Goal: Find specific page/section: Find specific page/section

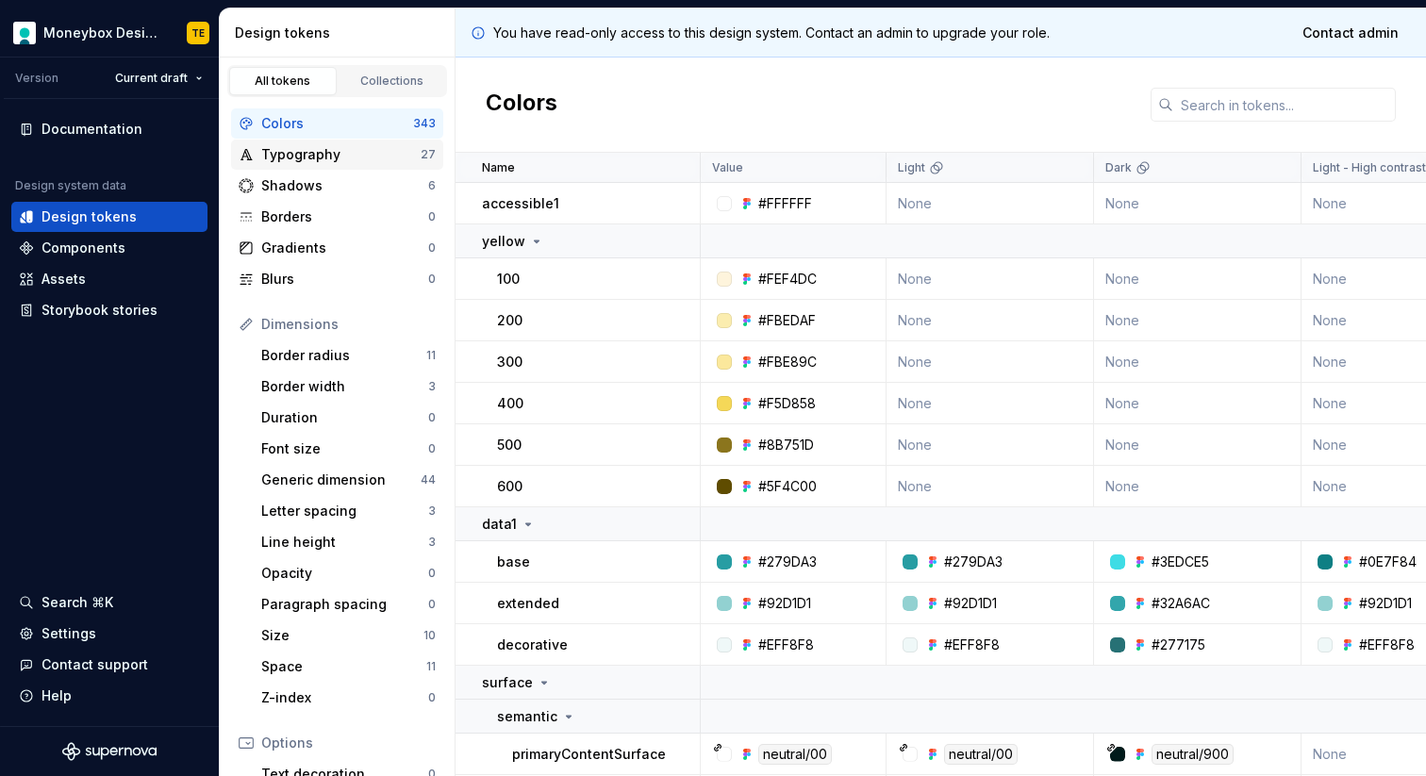
click at [307, 157] on div "Typography" at bounding box center [340, 154] width 159 height 19
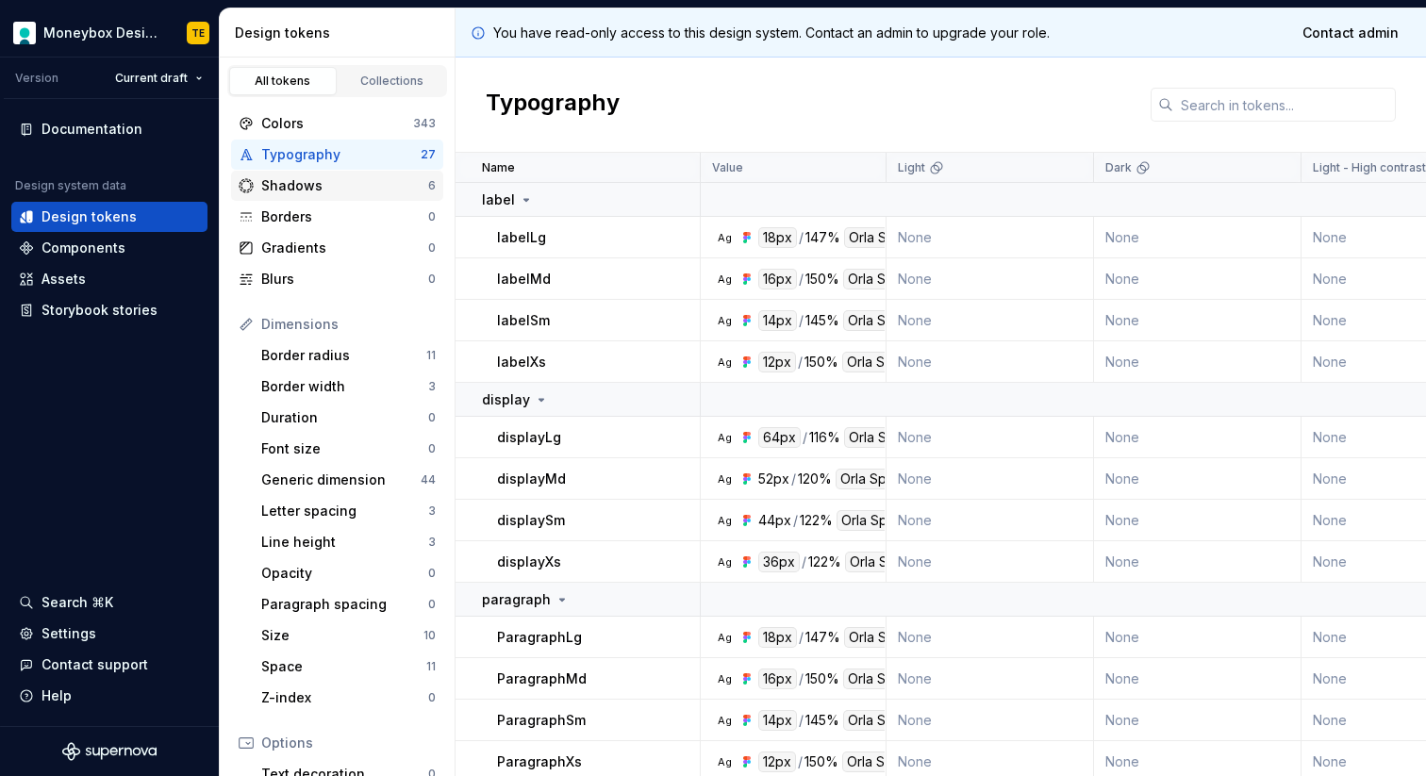
click at [306, 185] on div "Shadows" at bounding box center [344, 185] width 167 height 19
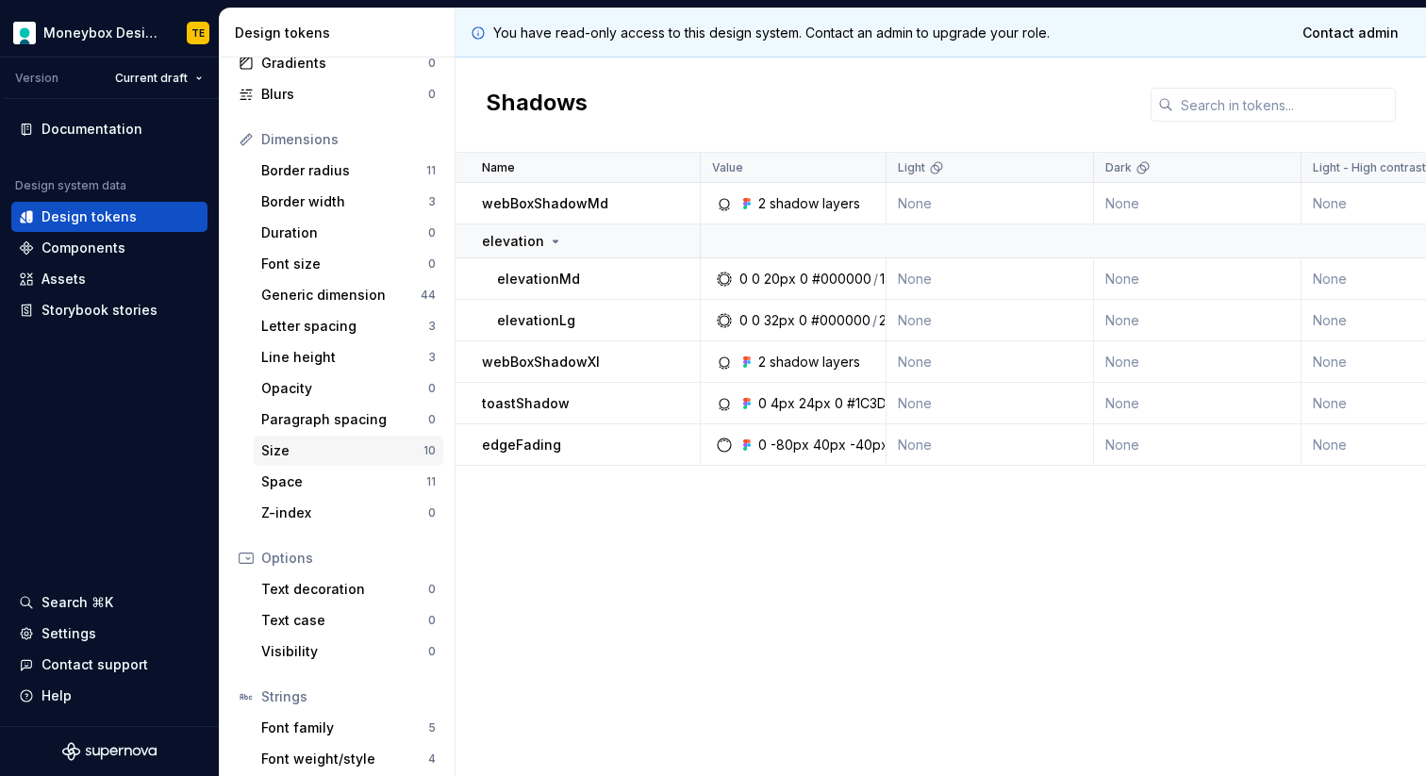
scroll to position [80, 0]
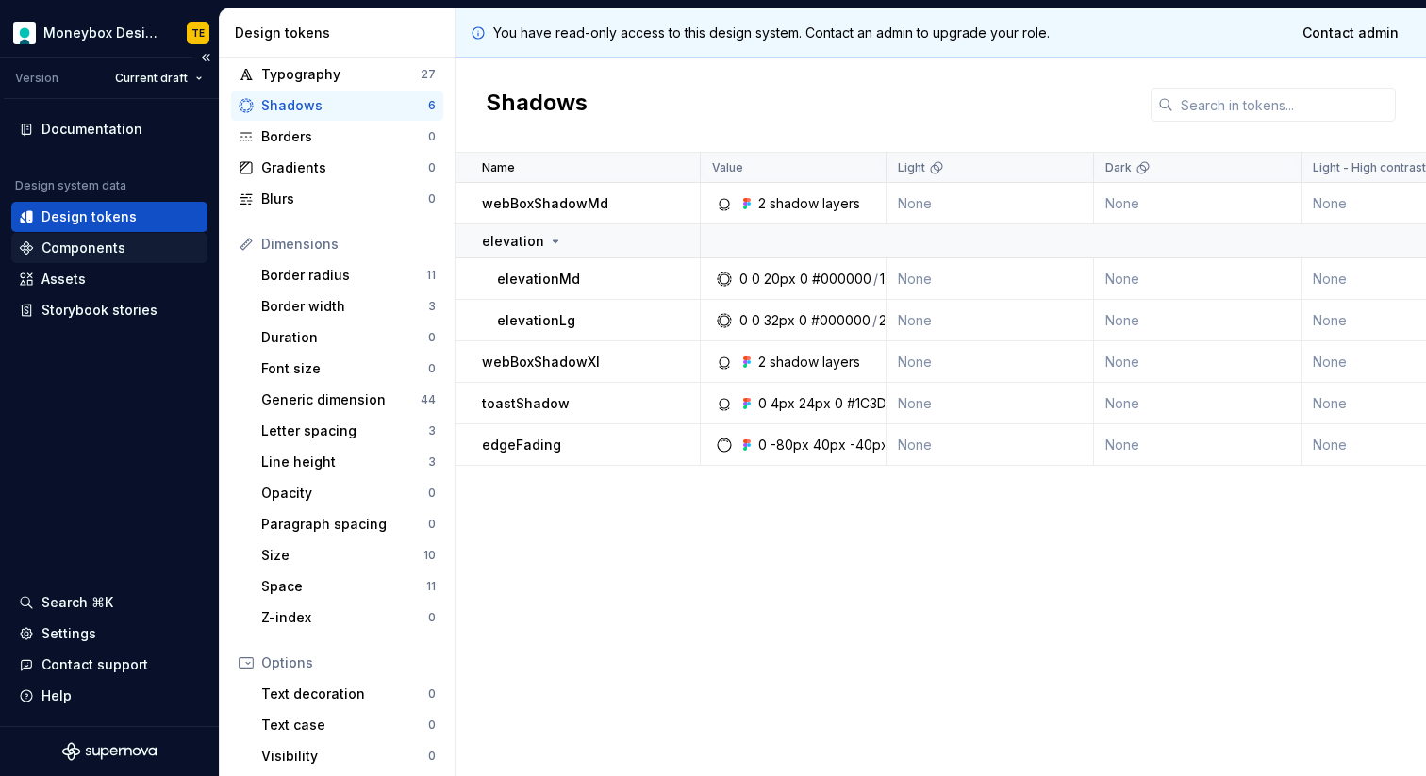
click at [110, 254] on div "Components" at bounding box center [83, 248] width 84 height 19
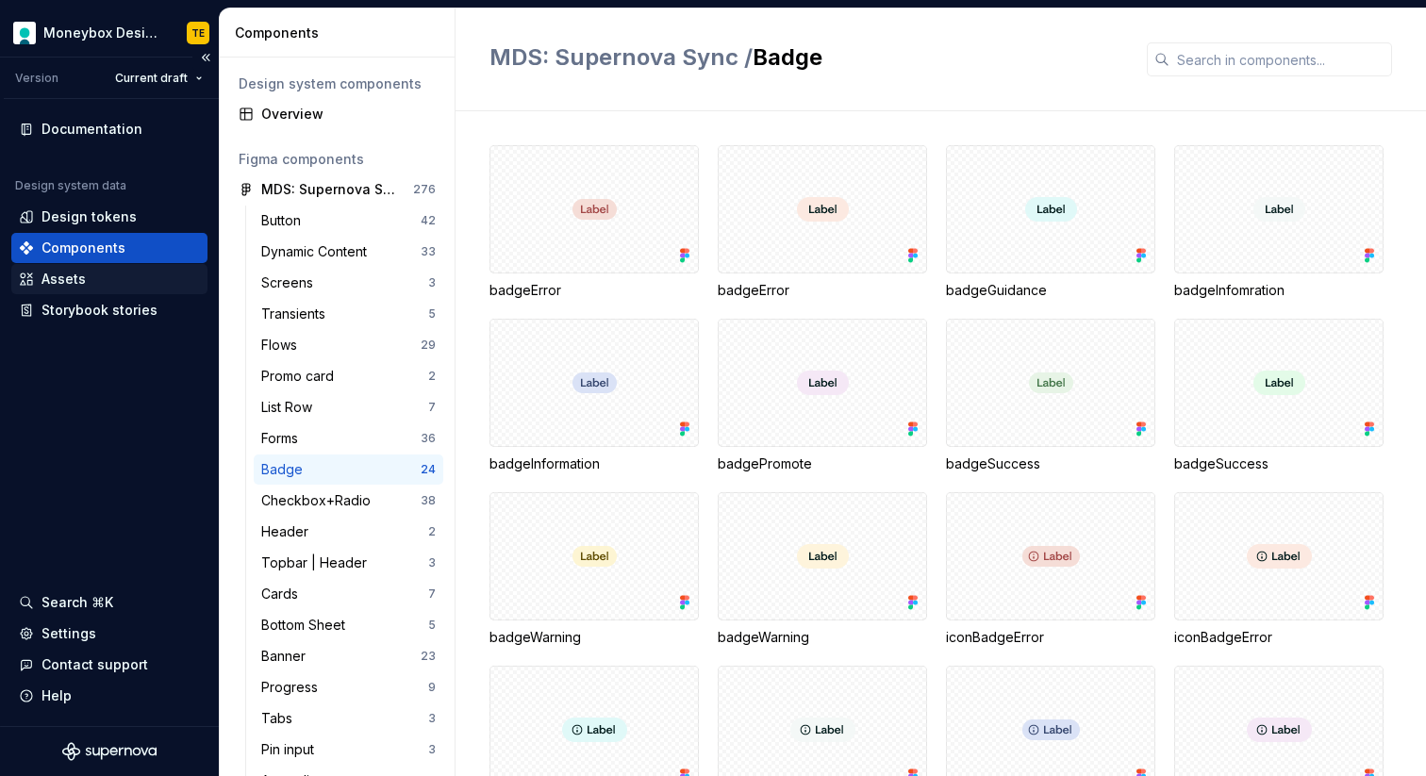
click at [114, 281] on div "Assets" at bounding box center [109, 279] width 181 height 19
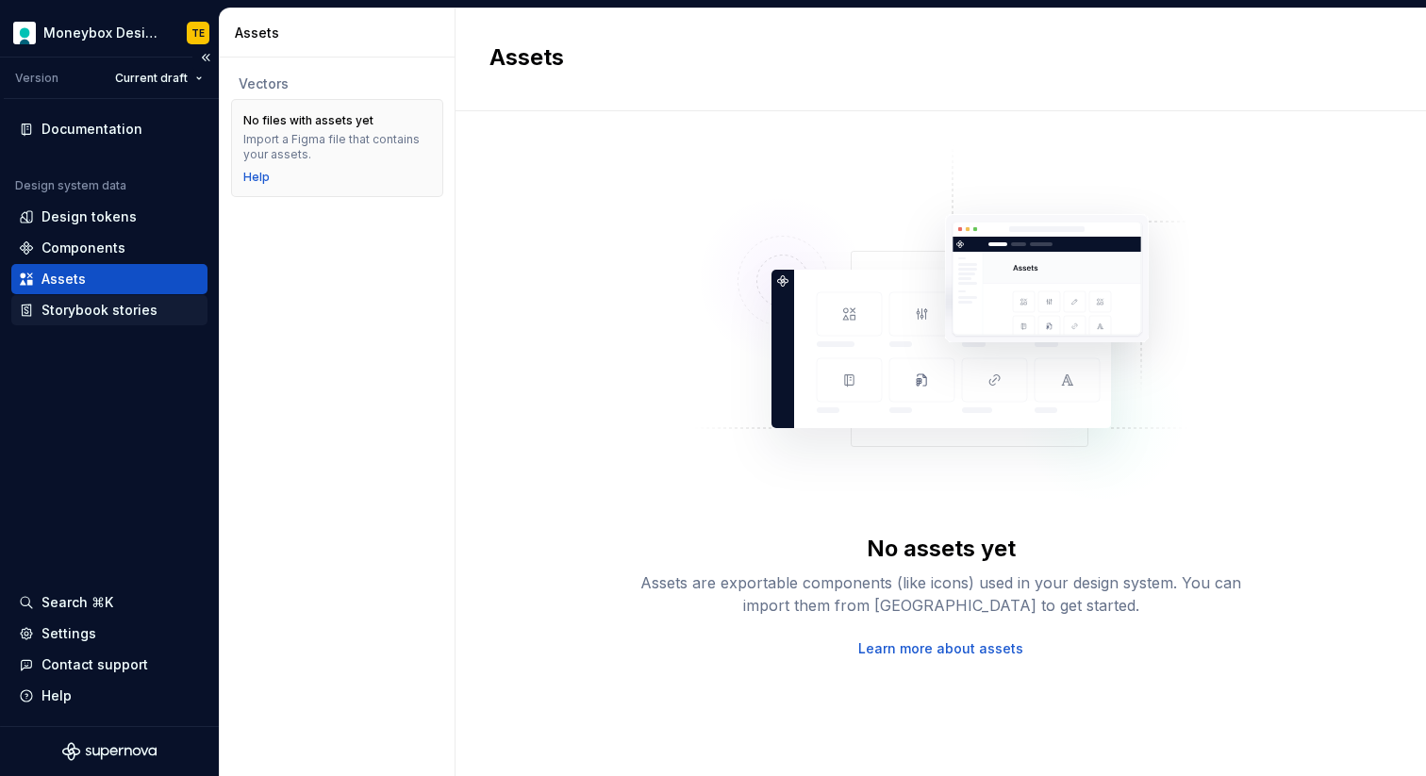
click at [112, 295] on div "Storybook stories" at bounding box center [109, 310] width 196 height 30
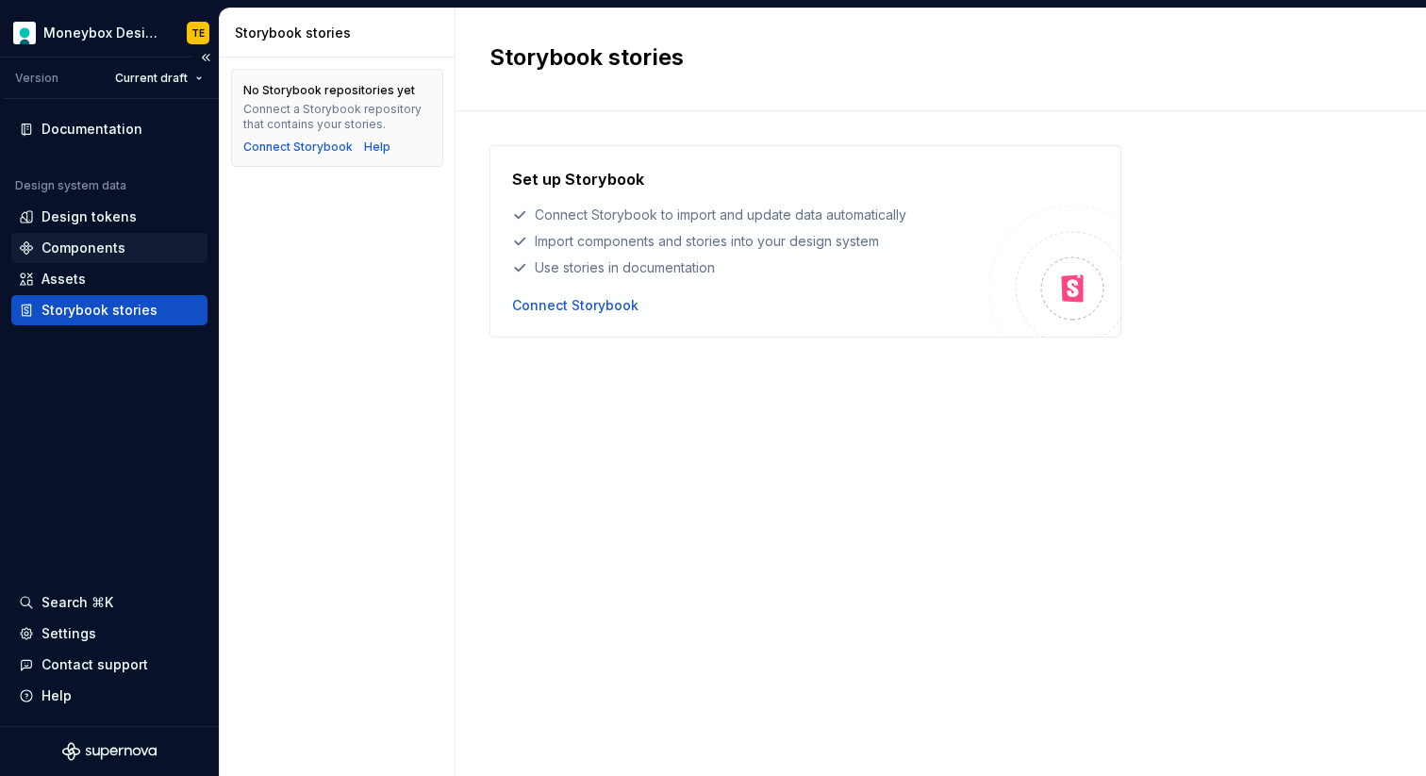
click at [118, 243] on div "Components" at bounding box center [83, 248] width 84 height 19
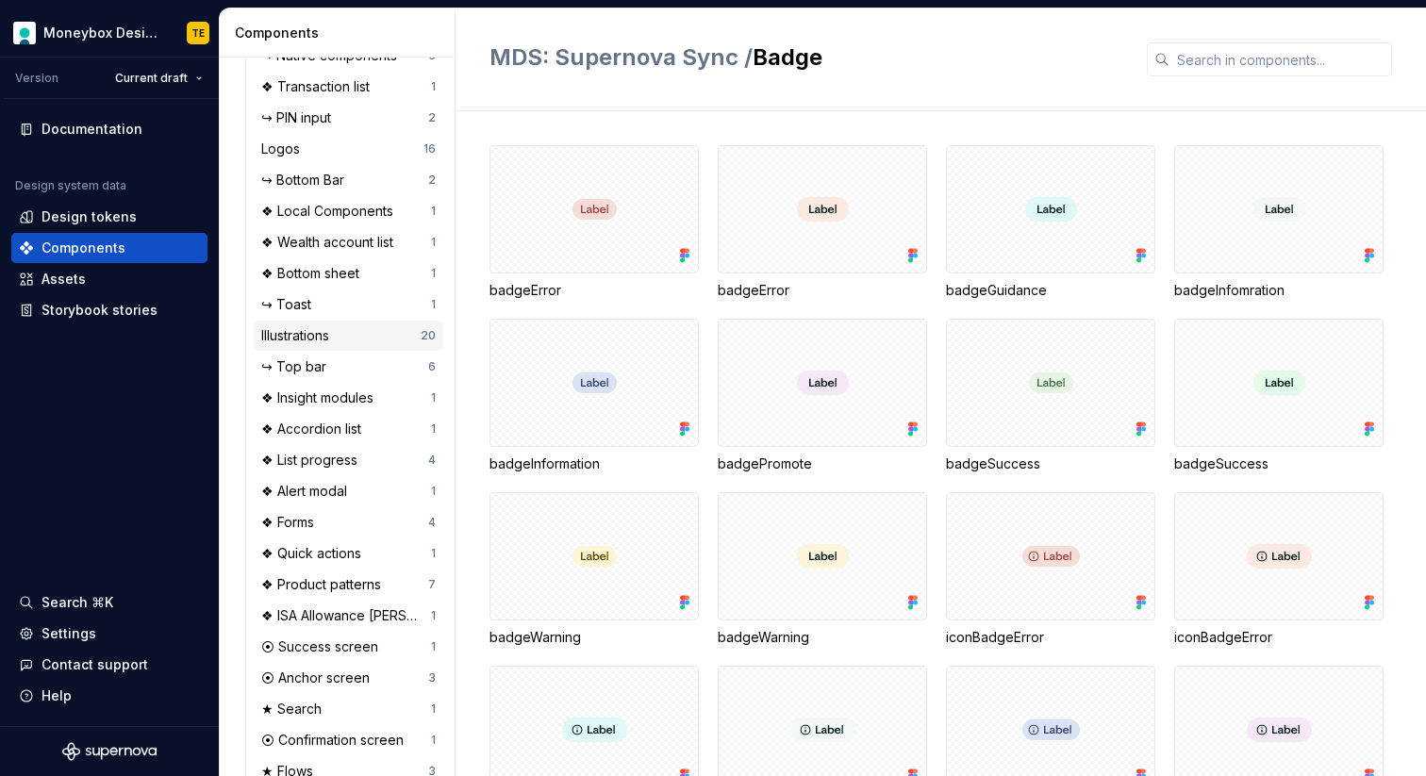
scroll to position [1086, 0]
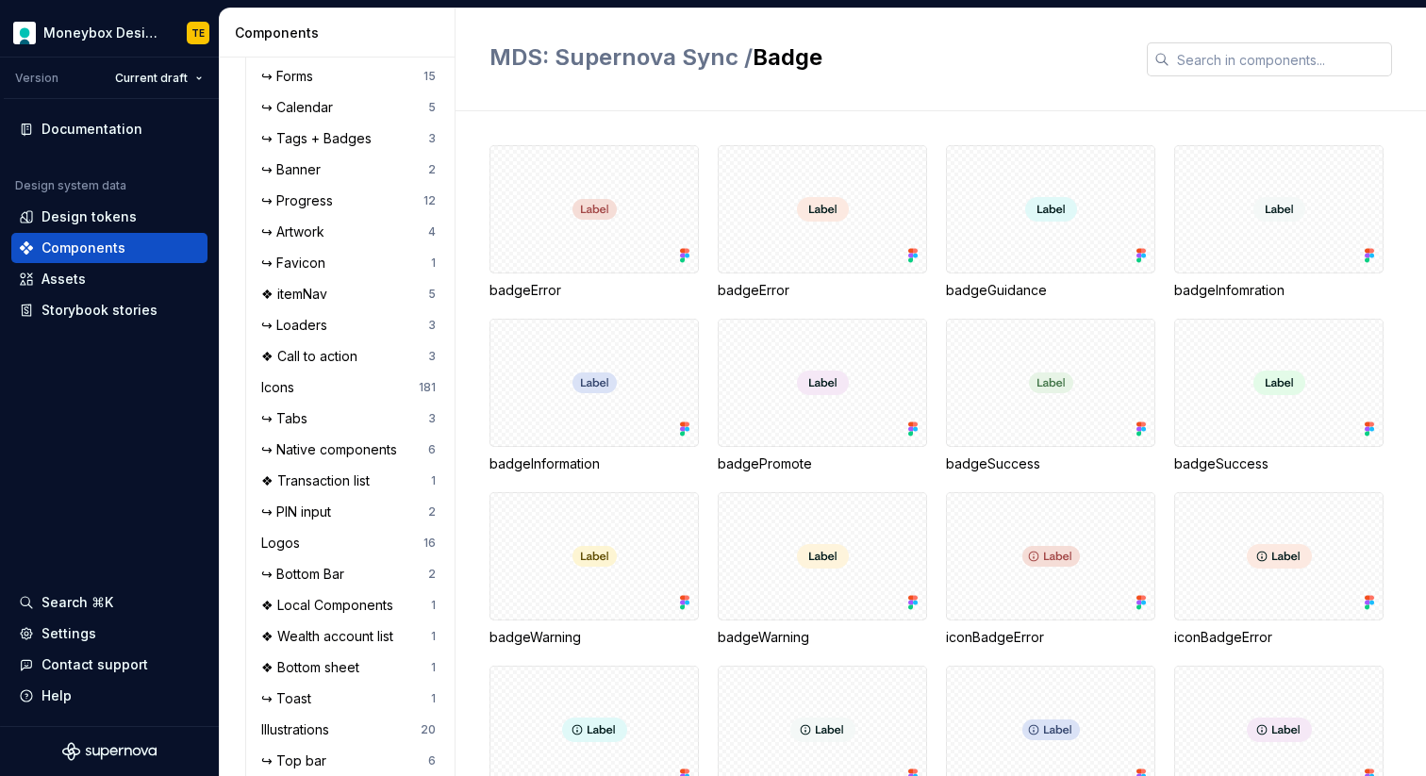
click at [1220, 58] on input "text" at bounding box center [1281, 59] width 223 height 34
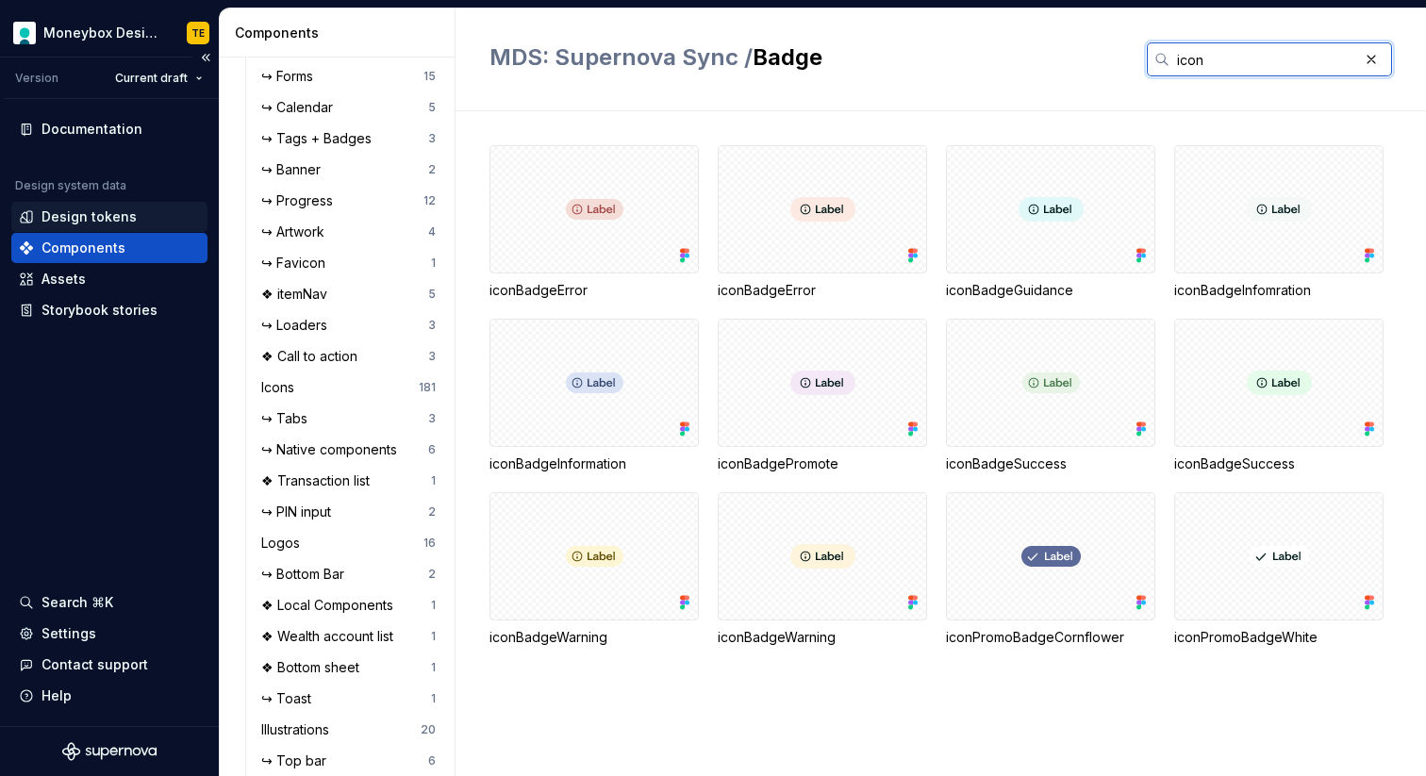
type input "icon"
click at [95, 213] on div "Design tokens" at bounding box center [88, 216] width 95 height 19
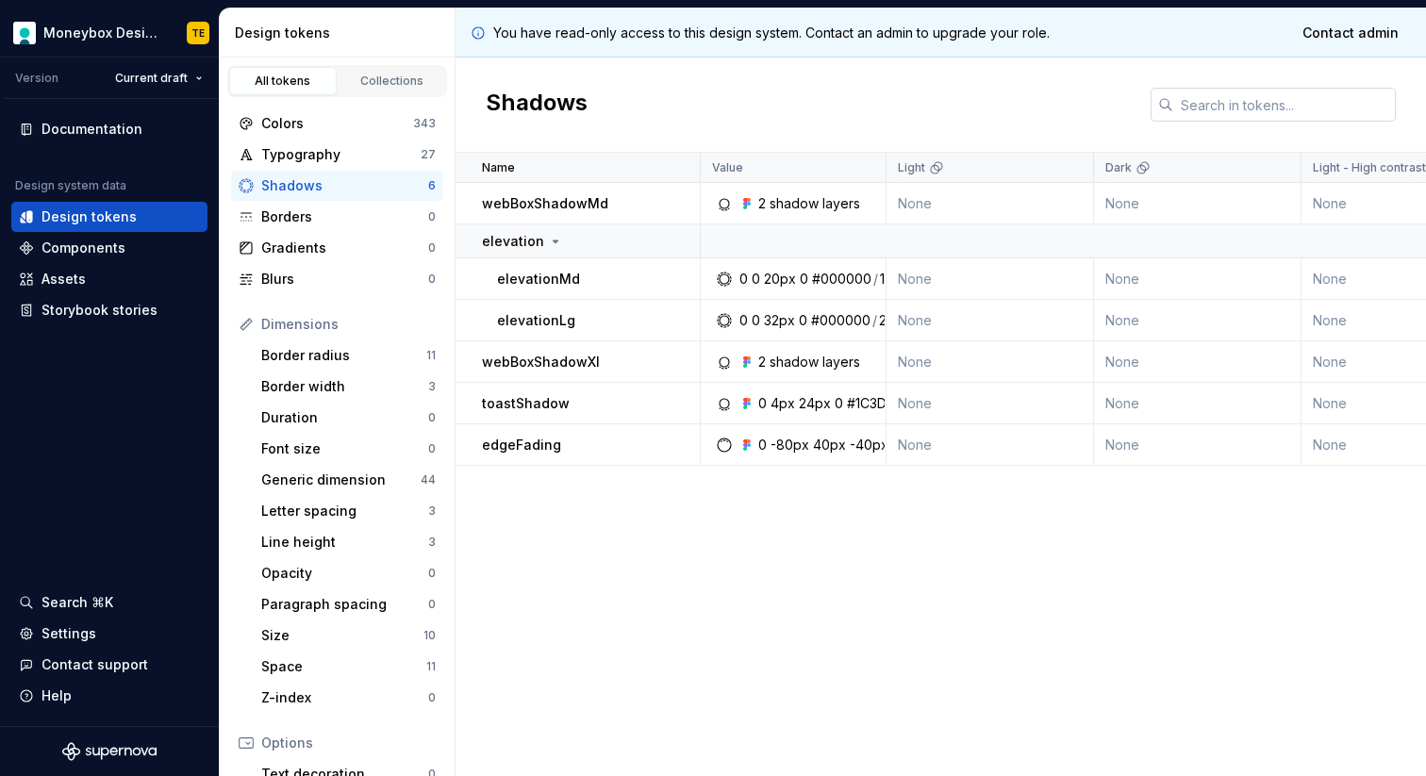
click at [1228, 101] on input "text" at bounding box center [1284, 105] width 223 height 34
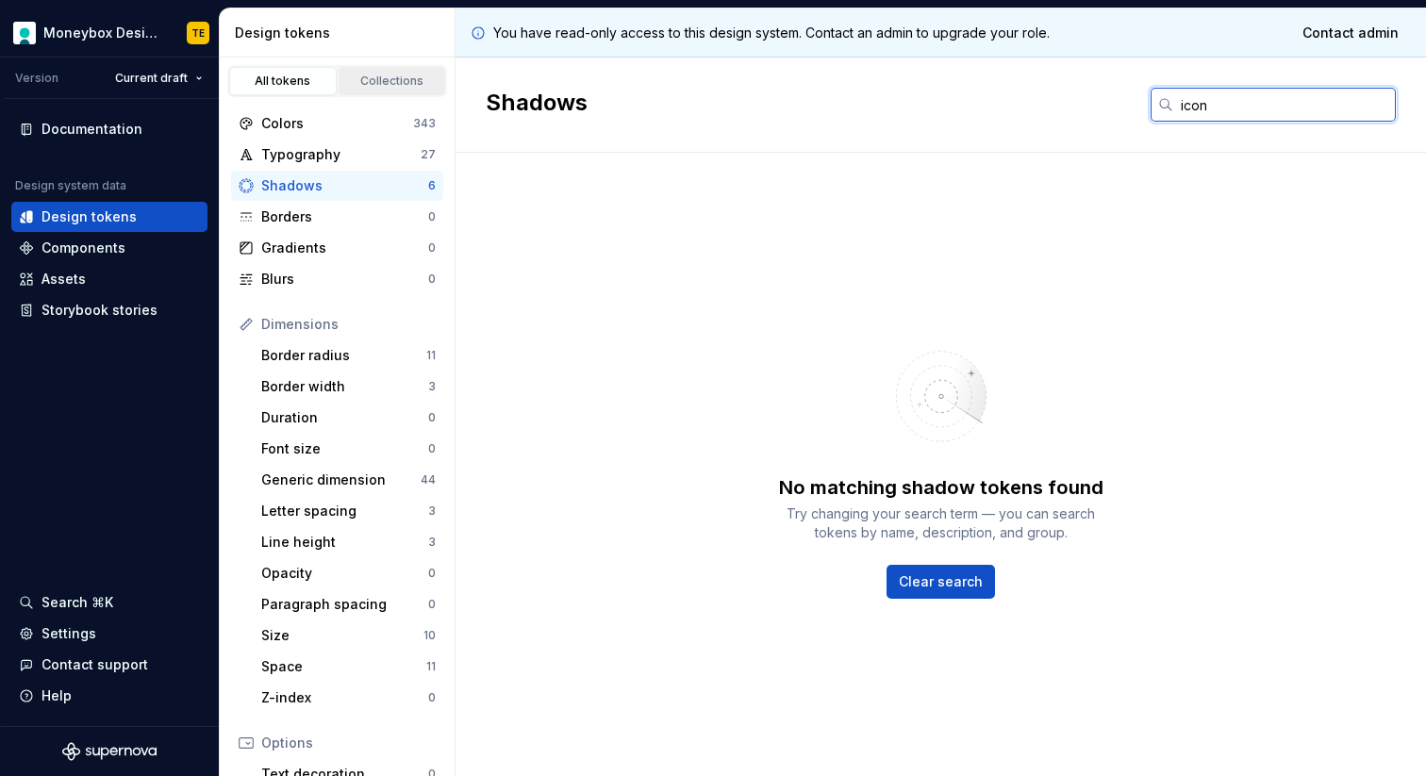
type input "icon"
click at [355, 84] on div "Collections" at bounding box center [392, 81] width 94 height 15
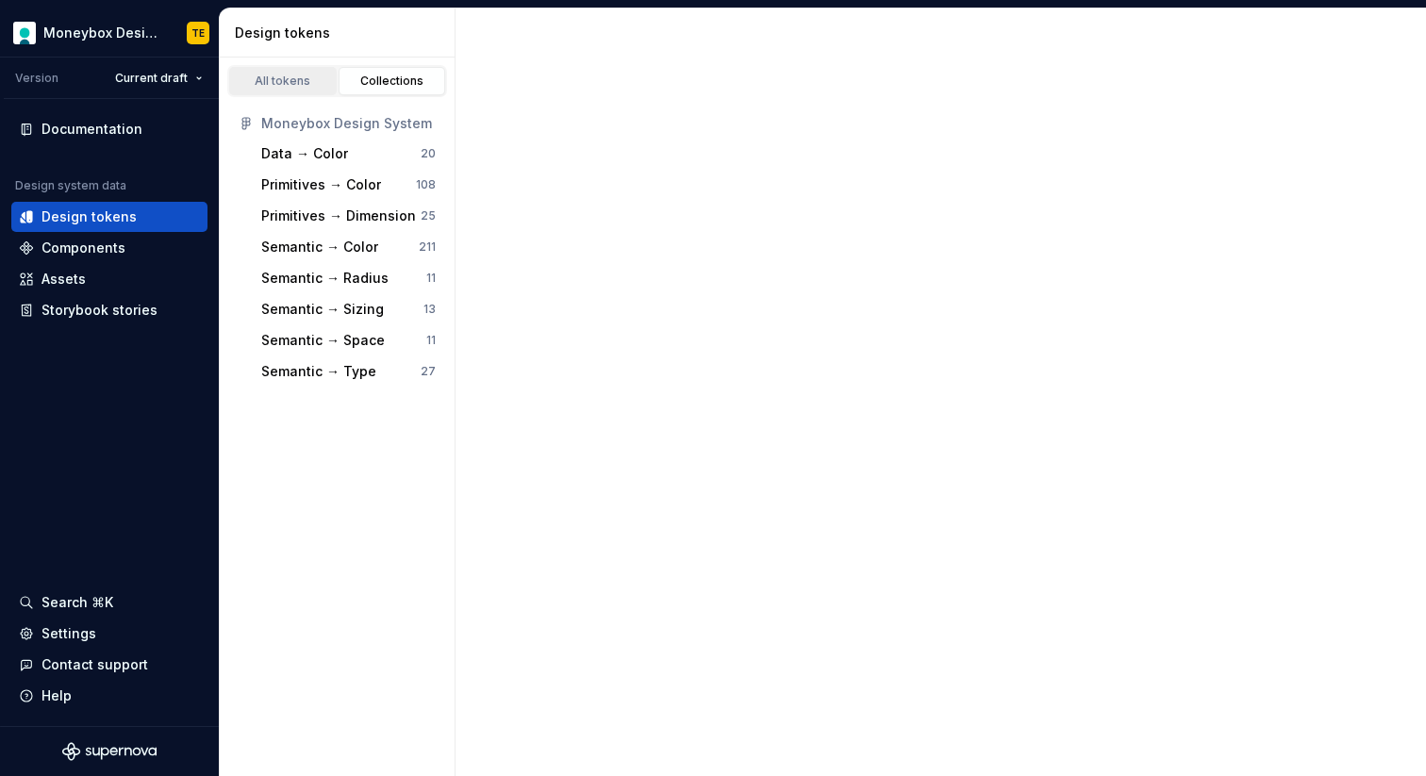
click at [307, 83] on div "All tokens" at bounding box center [283, 81] width 94 height 15
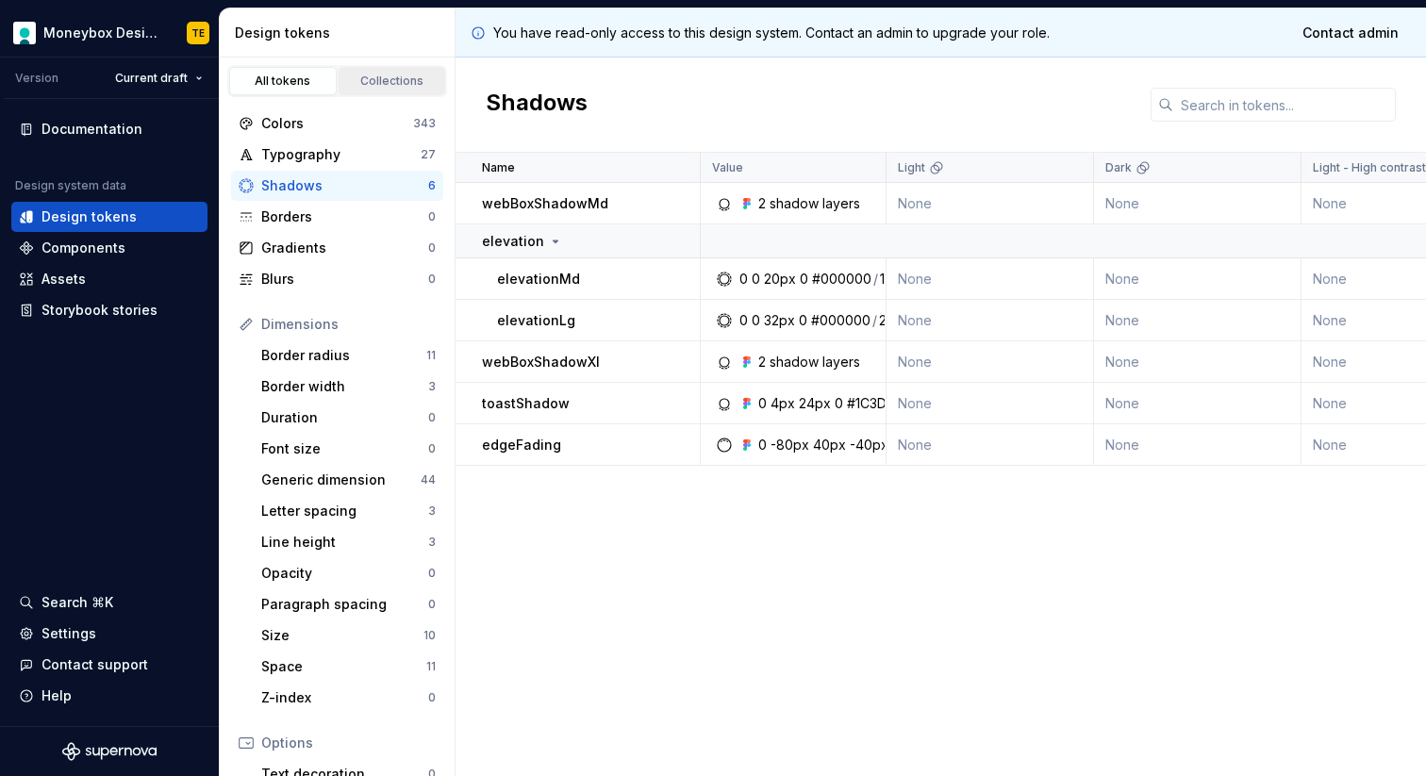
click at [411, 85] on div "Collections" at bounding box center [392, 81] width 94 height 15
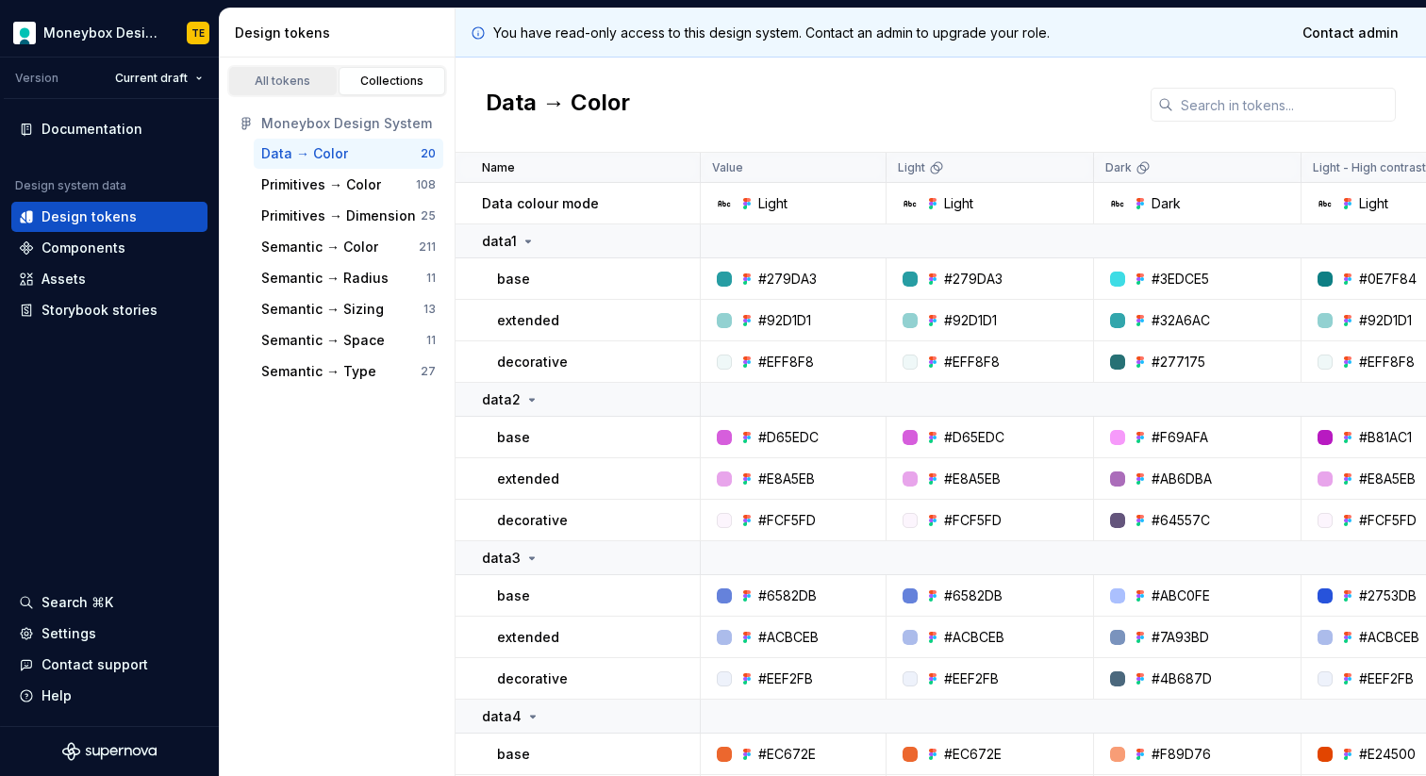
click at [298, 82] on div "All tokens" at bounding box center [283, 81] width 94 height 15
